Goal: Check status: Check status

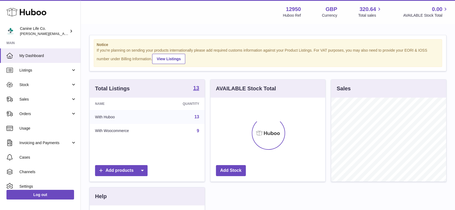
scroll to position [84, 115]
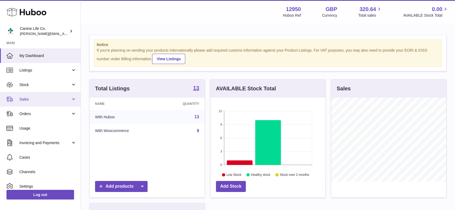
click at [39, 101] on span "Sales" at bounding box center [44, 99] width 51 height 5
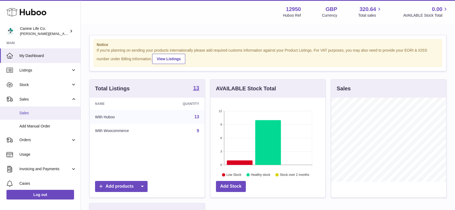
click at [39, 114] on span "Sales" at bounding box center [47, 113] width 57 height 5
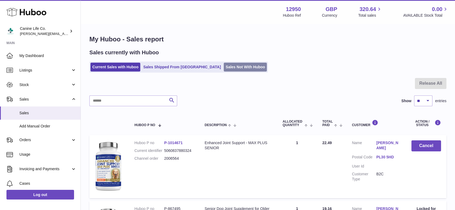
click at [224, 68] on link "Sales Not With Huboo" at bounding box center [245, 67] width 43 height 9
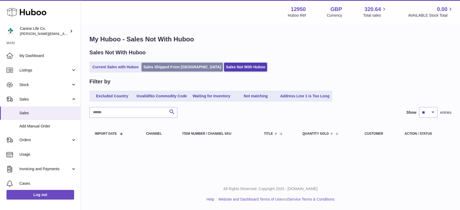
click at [163, 68] on link "Sales Shipped From Huboo" at bounding box center [181, 67] width 81 height 9
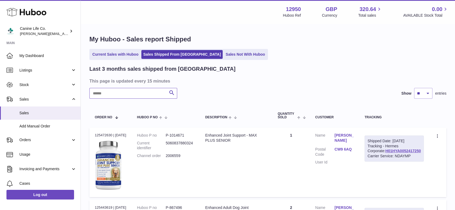
click at [153, 95] on input "text" at bounding box center [133, 93] width 88 height 11
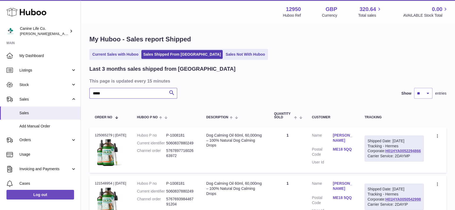
click at [117, 93] on input "*****" at bounding box center [133, 93] width 88 height 11
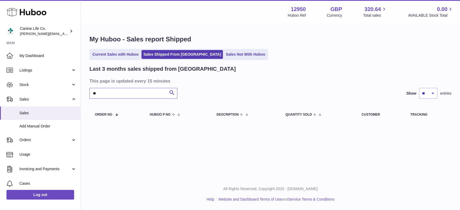
type input "*"
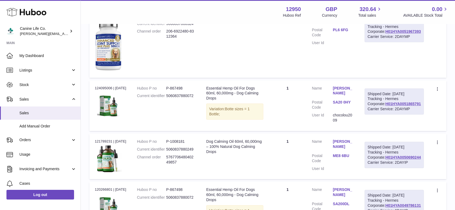
scroll to position [212, 0]
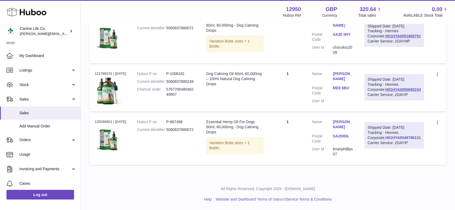
type input "********"
click at [409, 140] on link "H01HYA0049786131" at bounding box center [403, 138] width 36 height 4
